Goal: Transaction & Acquisition: Purchase product/service

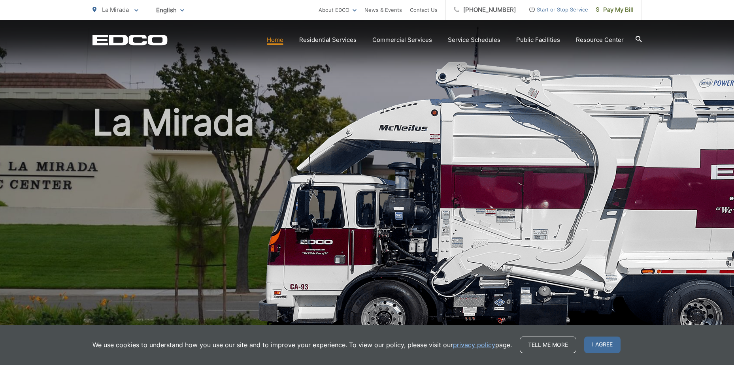
click at [275, 39] on link "Home" at bounding box center [275, 39] width 17 height 9
click at [601, 11] on span "Pay My Bill" at bounding box center [615, 9] width 38 height 9
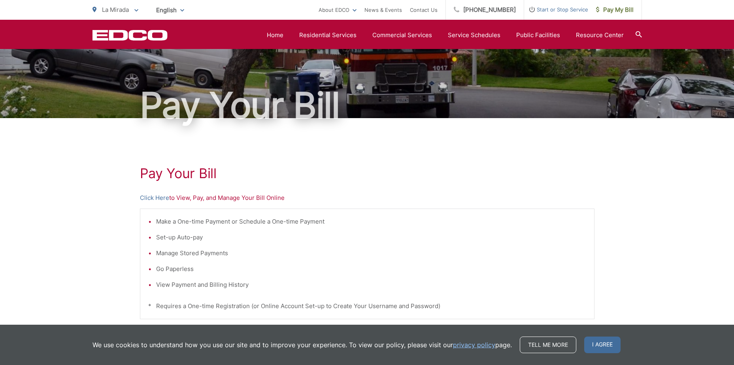
scroll to position [40, 0]
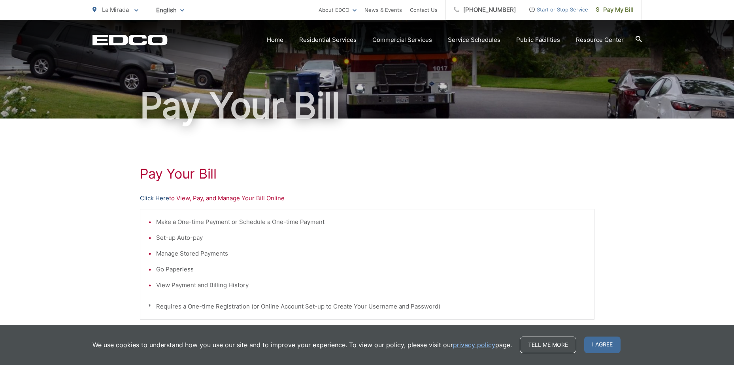
click at [158, 198] on link "Click Here" at bounding box center [154, 198] width 29 height 9
